Goal: Information Seeking & Learning: Learn about a topic

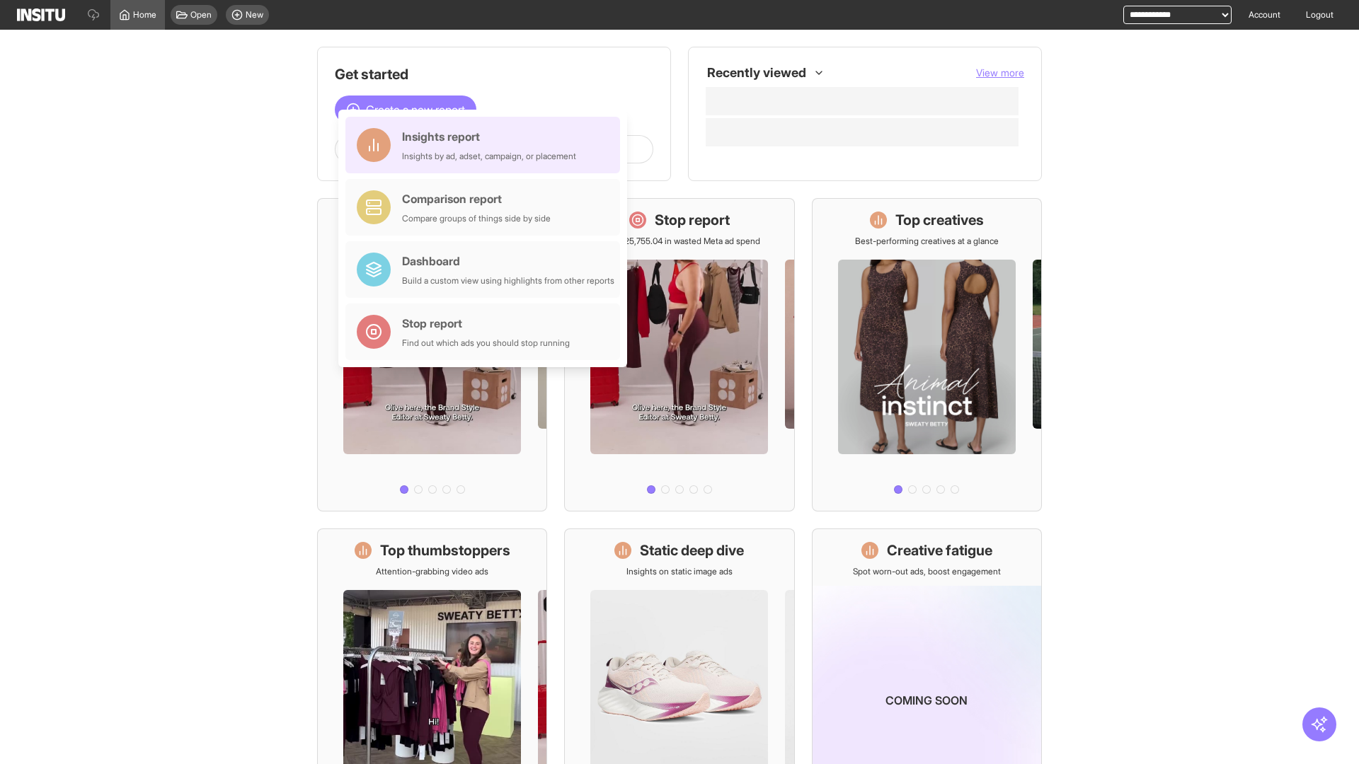
click at [486, 145] on div "Insights report Insights by ad, adset, campaign, or placement" at bounding box center [489, 145] width 174 height 34
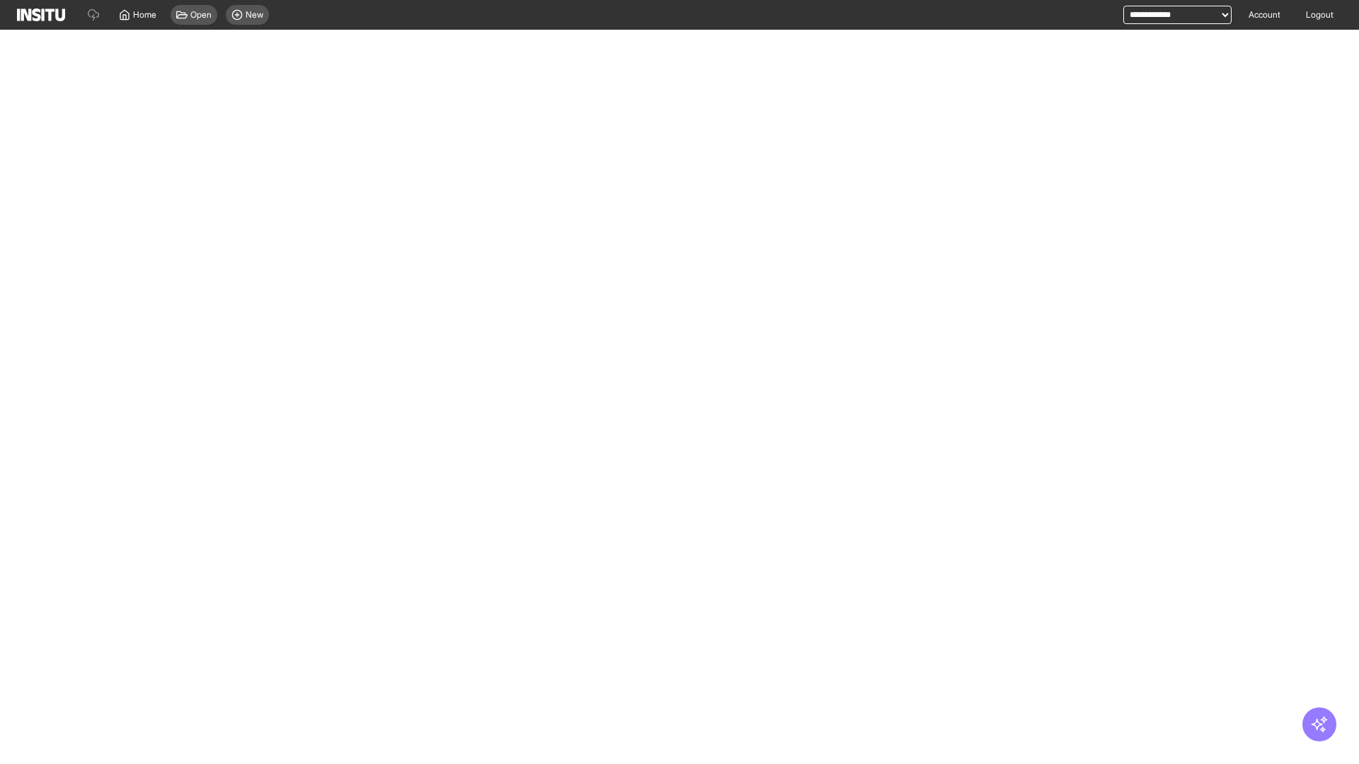
select select "**"
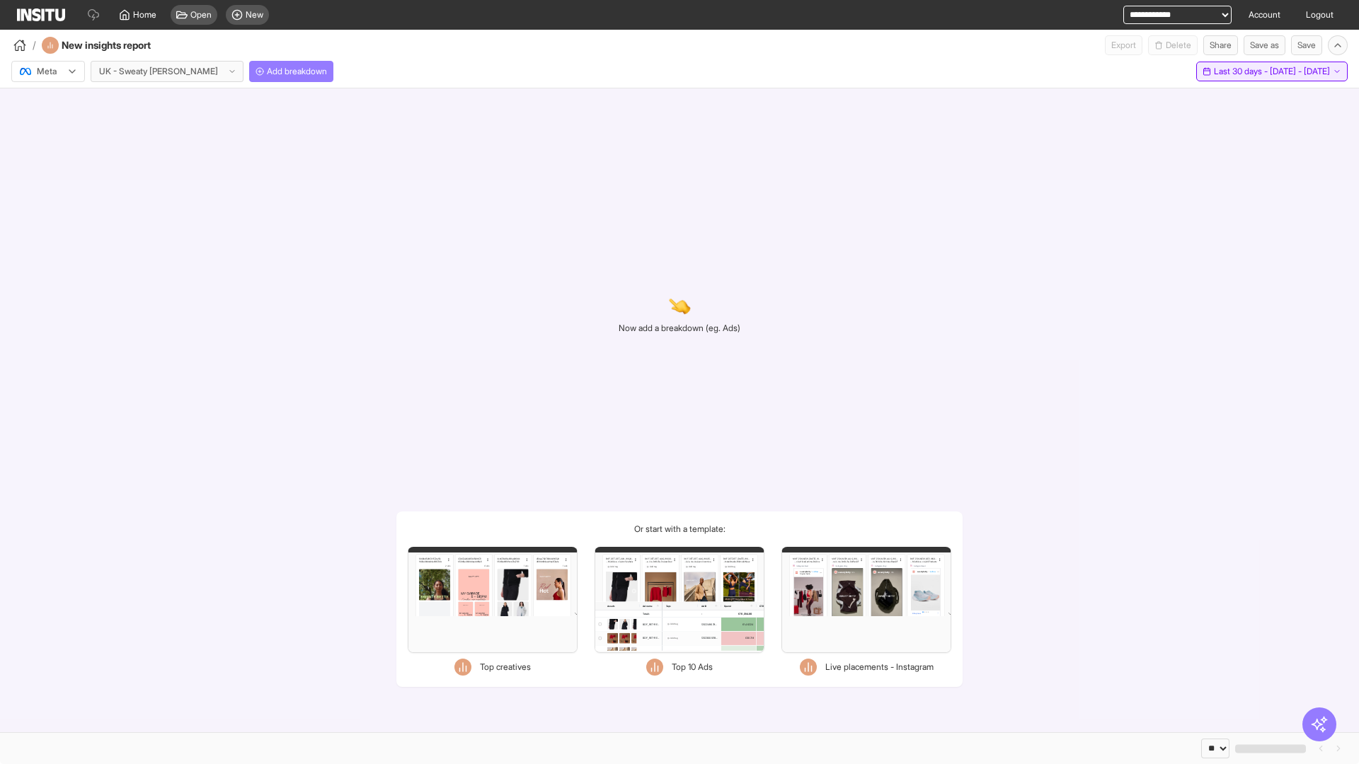
click at [1241, 71] on span "Last 30 days - [DATE] - [DATE]" at bounding box center [1272, 71] width 116 height 11
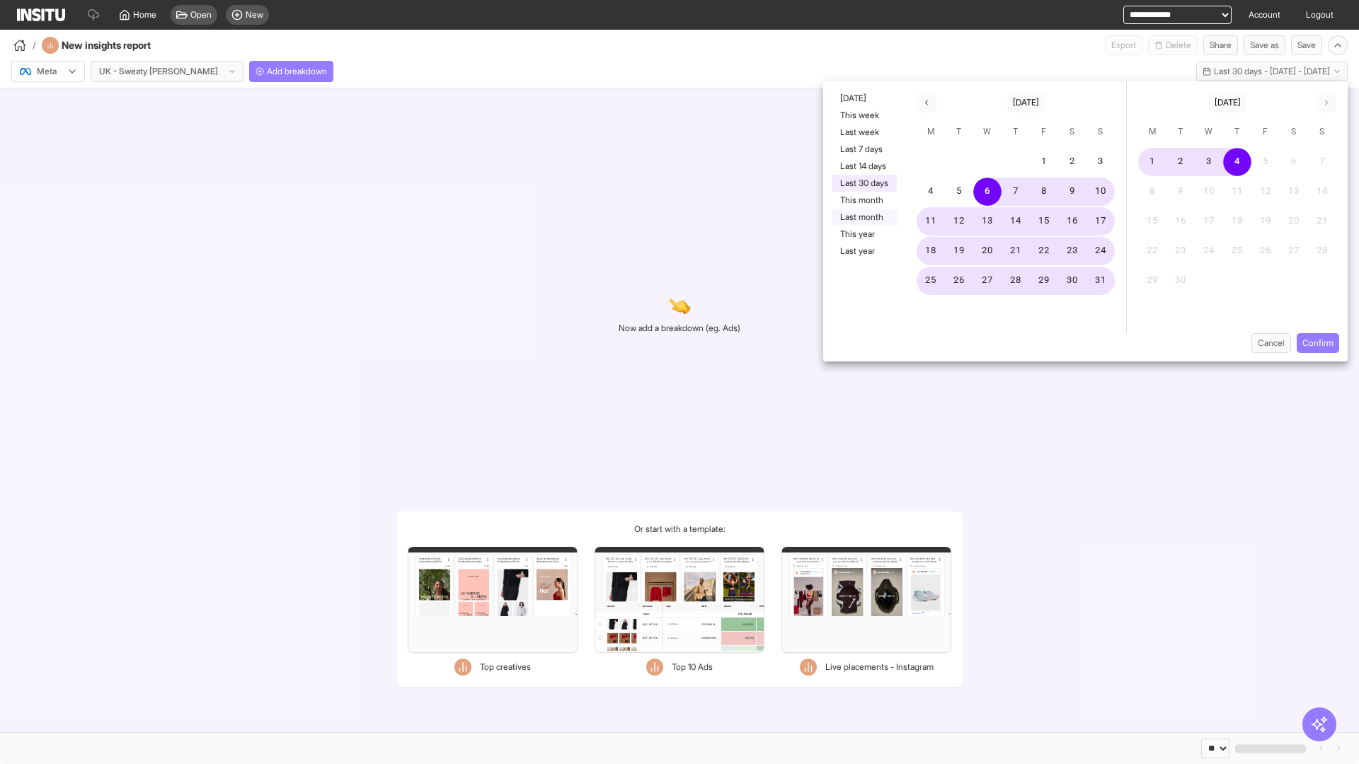
click at [863, 217] on button "Last month" at bounding box center [864, 217] width 65 height 17
